Goal: Task Accomplishment & Management: Manage account settings

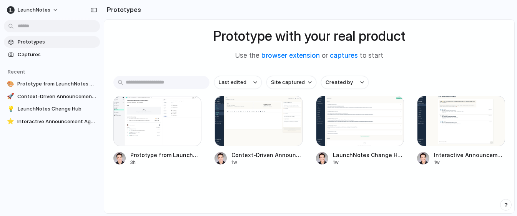
scroll to position [43, 0]
click at [255, 120] on div at bounding box center [259, 120] width 88 height 50
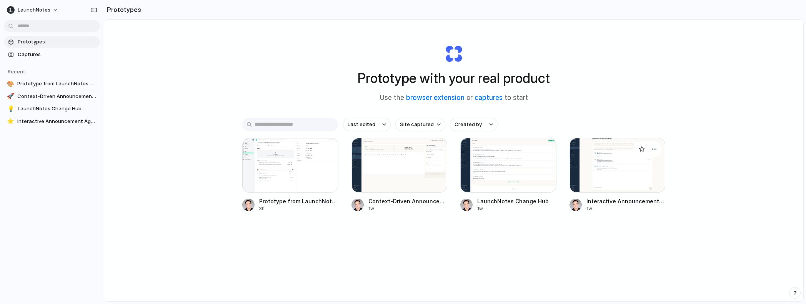
click at [517, 168] on div at bounding box center [618, 165] width 96 height 55
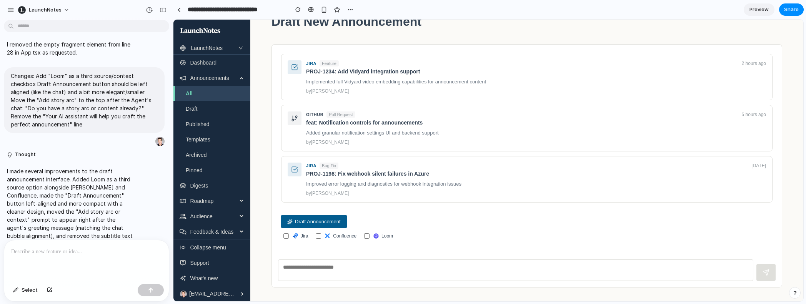
scroll to position [95, 0]
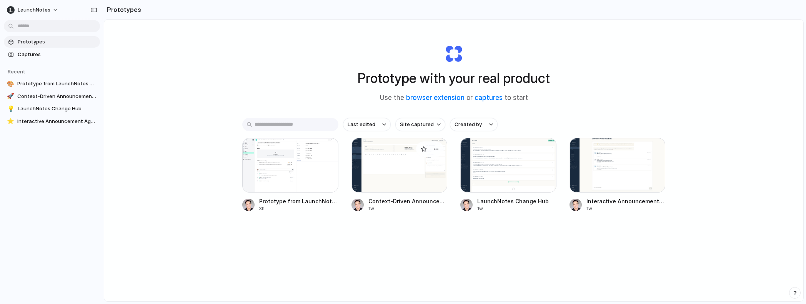
click at [402, 153] on div at bounding box center [400, 165] width 96 height 55
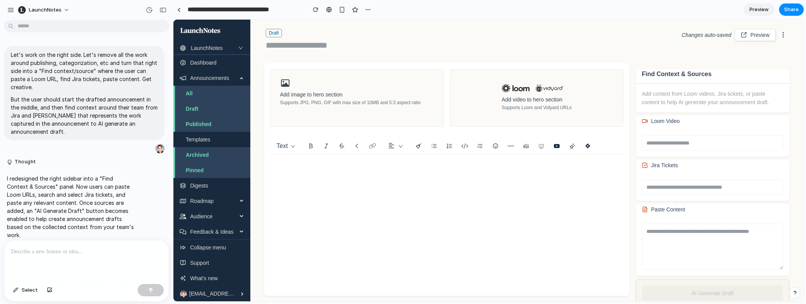
click at [517, 95] on div "Add context from Loom videos, Jira tickets, or paste content to help AI generat…" at bounding box center [713, 98] width 142 height 17
click at [517, 189] on input "text" at bounding box center [713, 187] width 142 height 15
click at [42, 9] on span "LaunchNotes" at bounding box center [45, 10] width 33 height 8
click at [40, 41] on span "Invite members" at bounding box center [47, 40] width 37 height 8
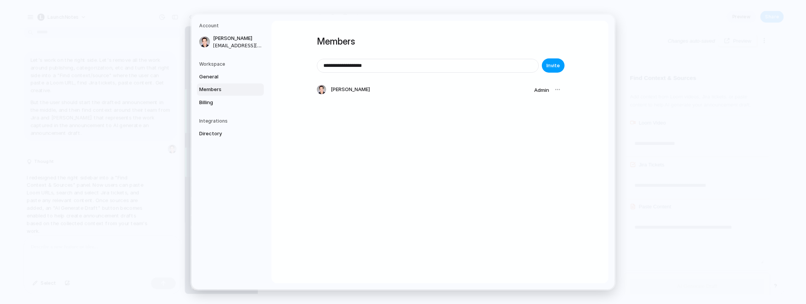
type input "**********"
click at [517, 65] on span "Invite" at bounding box center [553, 66] width 13 height 8
